Goal: Check status

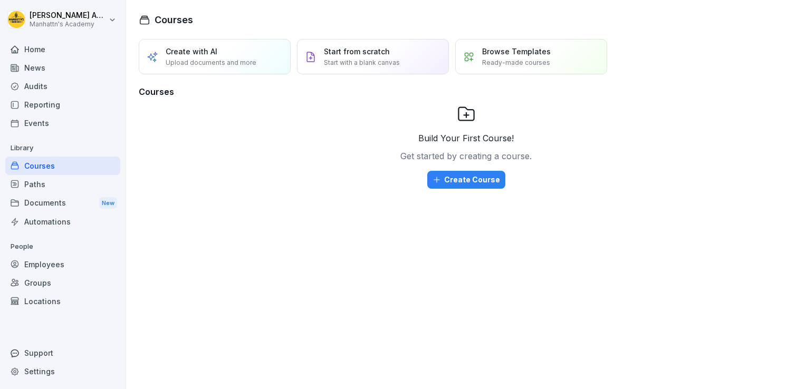
click at [53, 104] on div "Reporting" at bounding box center [62, 104] width 115 height 18
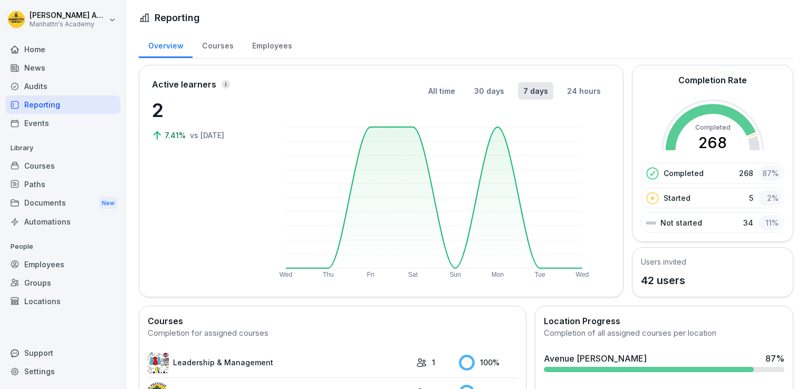
click at [270, 52] on div "Employees" at bounding box center [272, 44] width 59 height 27
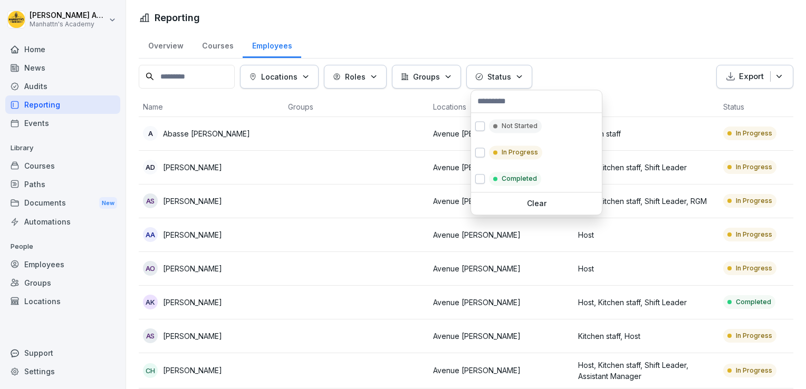
click at [511, 82] on button "Status" at bounding box center [499, 77] width 66 height 24
click at [508, 146] on div "In Progress" at bounding box center [515, 153] width 53 height 14
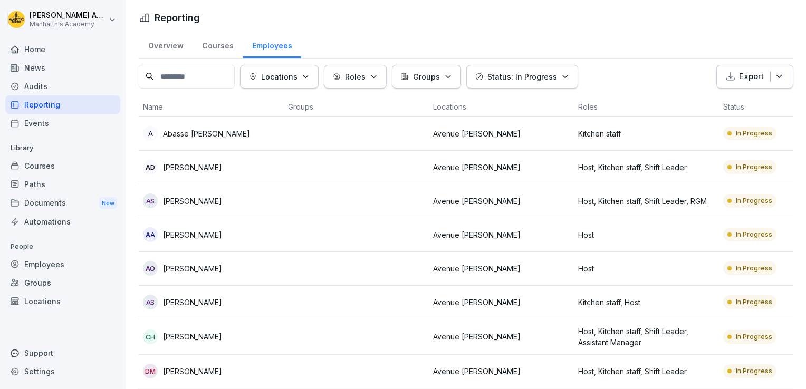
click at [565, 16] on html "[PERSON_NAME]'s Academy Home News Audits Reporting Events Library Courses Paths…" at bounding box center [403, 194] width 806 height 389
click at [53, 47] on div "Home" at bounding box center [62, 49] width 115 height 18
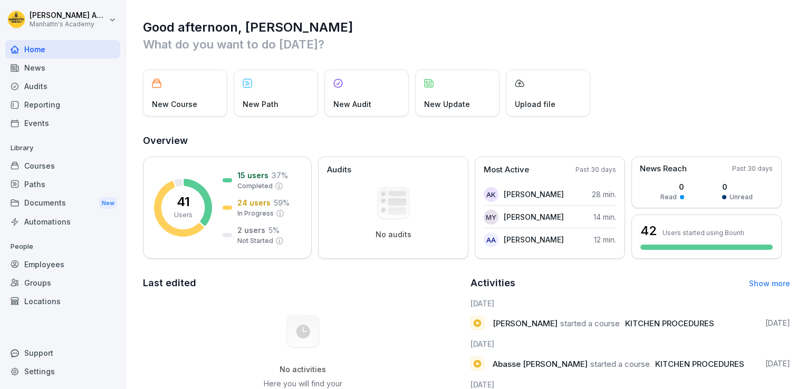
click at [438, 47] on p "What do you want to do [DATE]?" at bounding box center [466, 44] width 647 height 17
